Goal: Use online tool/utility: Utilize a website feature to perform a specific function

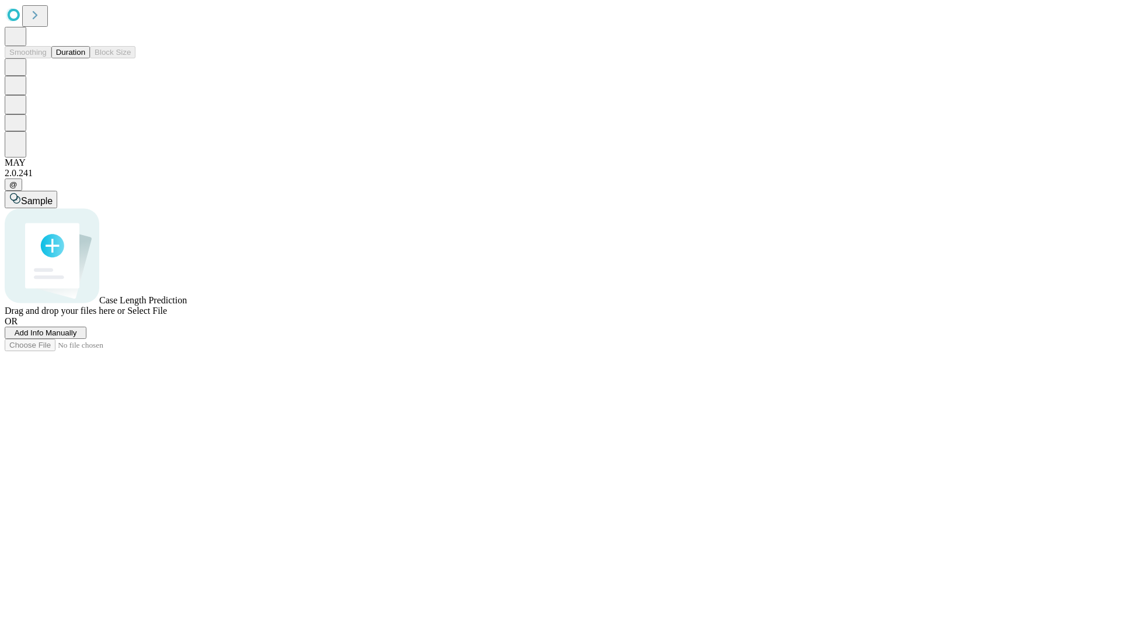
click at [85, 58] on button "Duration" at bounding box center [70, 52] width 39 height 12
click at [77, 337] on span "Add Info Manually" at bounding box center [46, 333] width 62 height 9
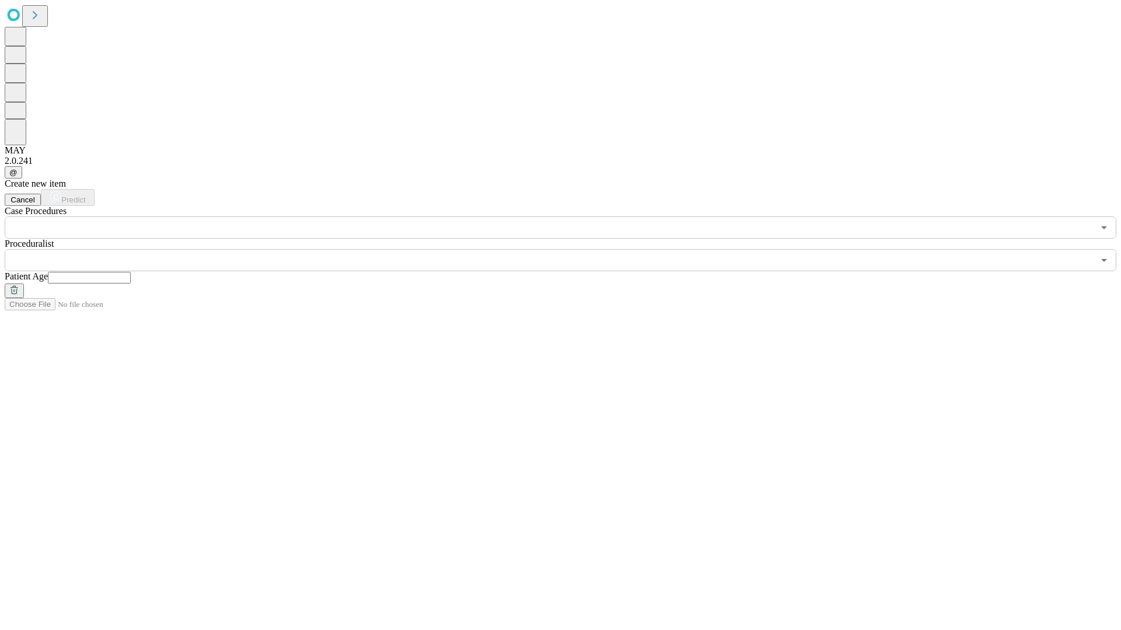
click at [131, 272] on input "text" at bounding box center [89, 278] width 83 height 12
type input "**"
click at [569, 249] on input "text" at bounding box center [549, 260] width 1089 height 22
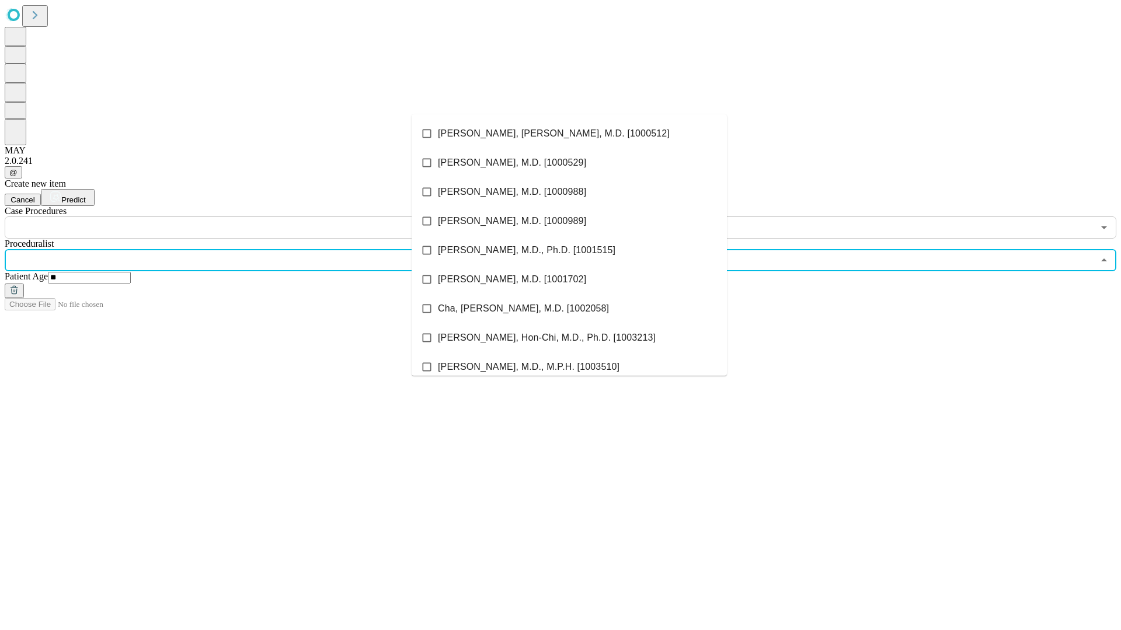
click at [569, 134] on li "[PERSON_NAME], [PERSON_NAME], M.D. [1000512]" at bounding box center [569, 133] width 315 height 29
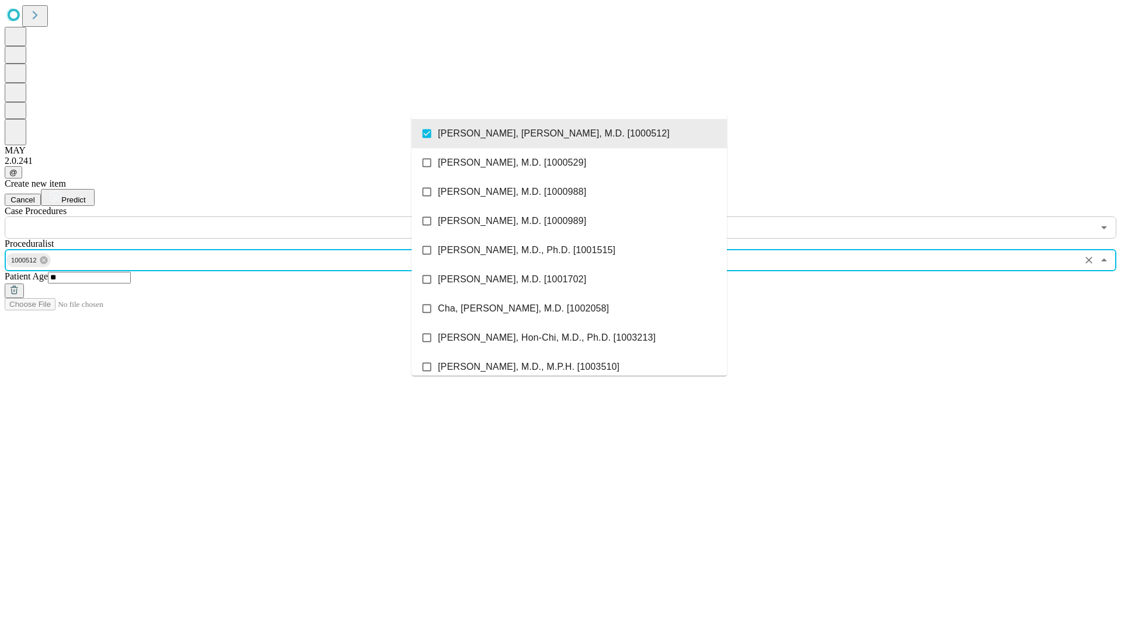
click at [245, 217] on input "text" at bounding box center [549, 228] width 1089 height 22
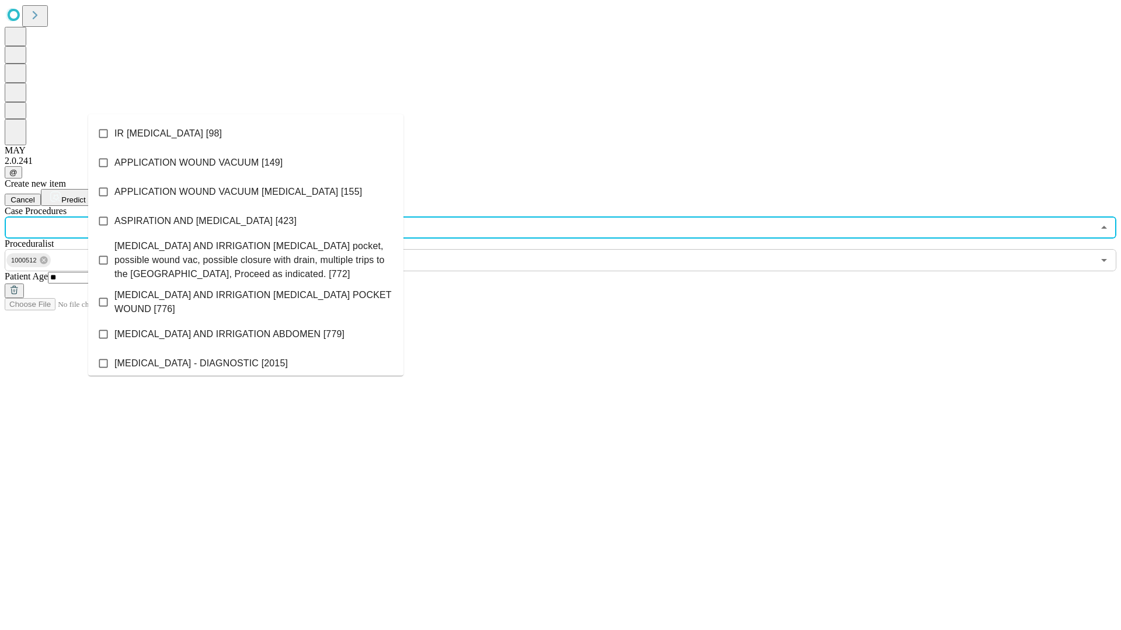
click at [246, 134] on li "IR [MEDICAL_DATA] [98]" at bounding box center [245, 133] width 315 height 29
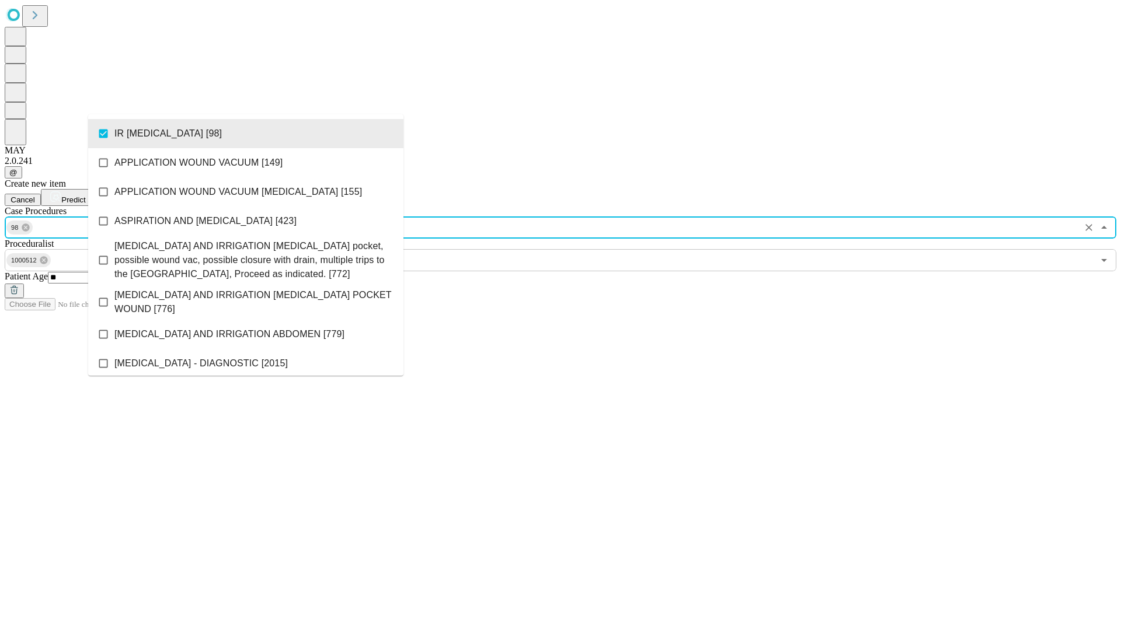
click at [85, 196] on span "Predict" at bounding box center [73, 200] width 24 height 9
